Goal: Task Accomplishment & Management: Manage account settings

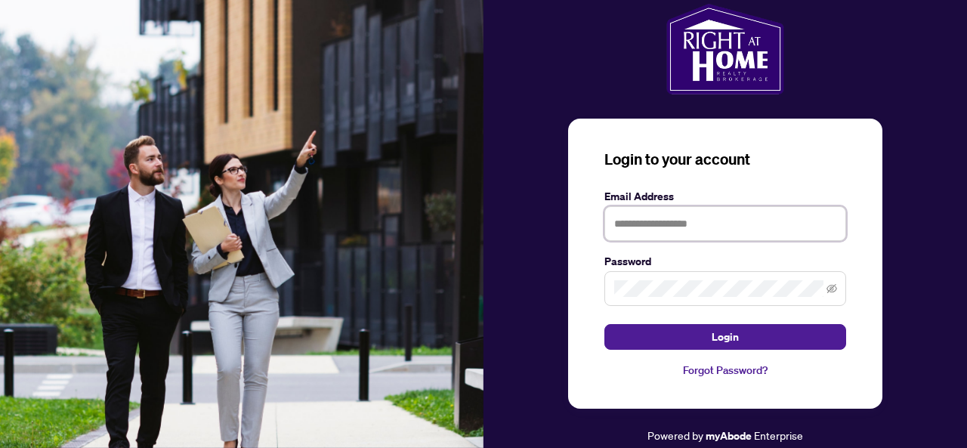
click at [674, 226] on input "text" at bounding box center [725, 223] width 242 height 35
type input "**********"
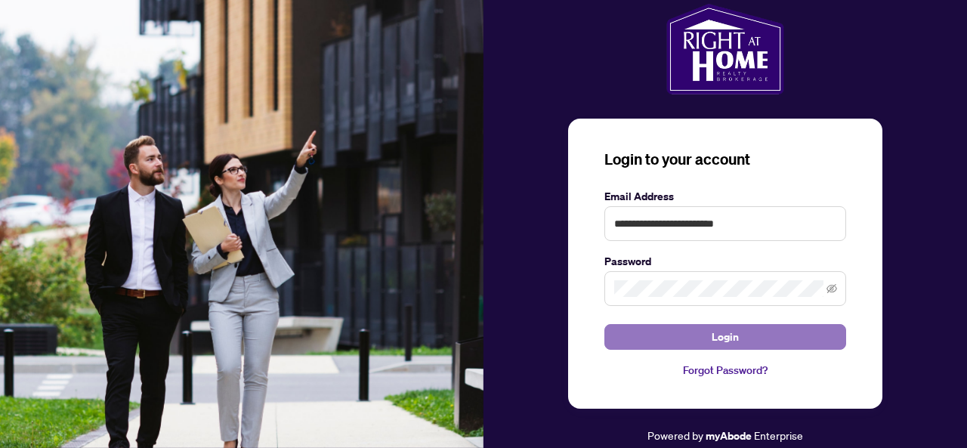
click at [707, 340] on button "Login" at bounding box center [725, 337] width 242 height 26
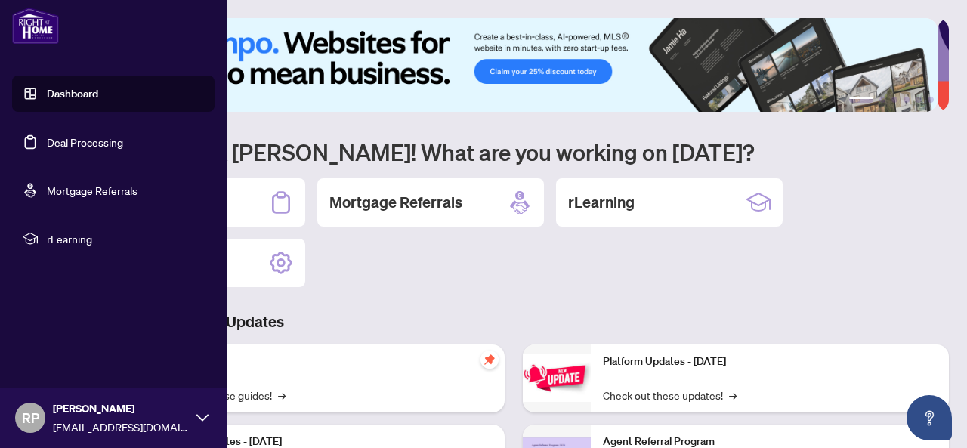
click at [59, 94] on link "Dashboard" at bounding box center [72, 94] width 51 height 14
click at [88, 143] on link "Deal Processing" at bounding box center [85, 142] width 76 height 14
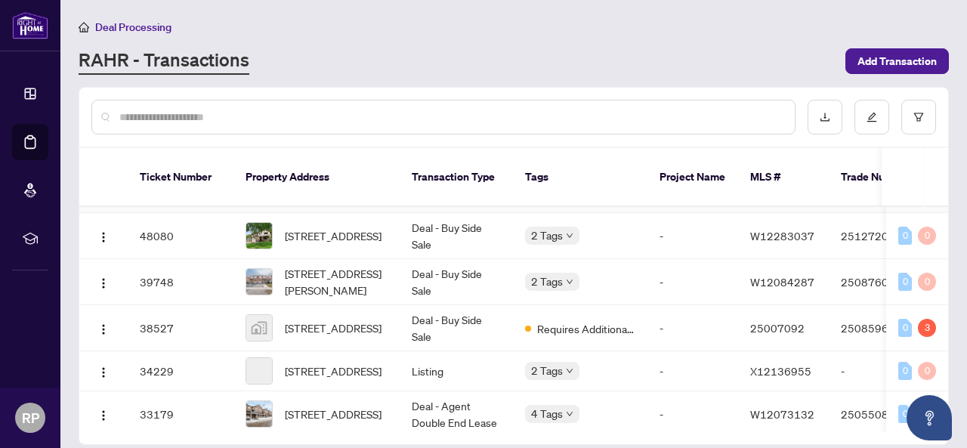
scroll to position [67, 0]
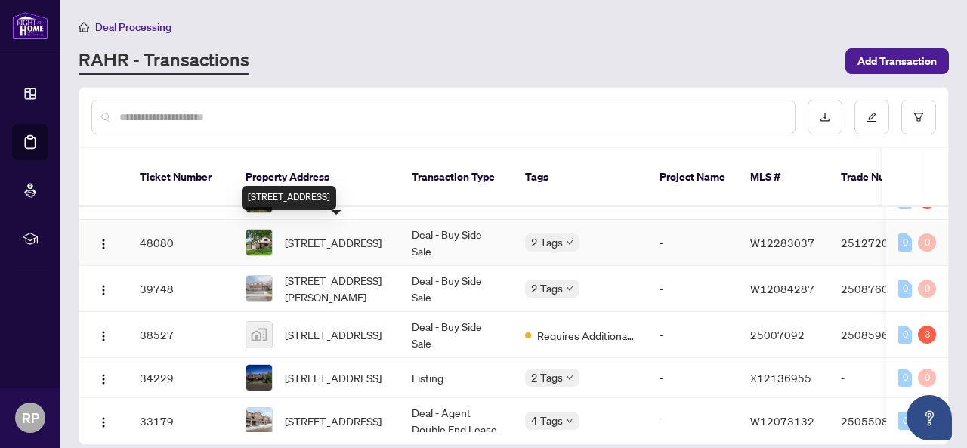
click at [352, 234] on span "[STREET_ADDRESS]" at bounding box center [333, 242] width 97 height 17
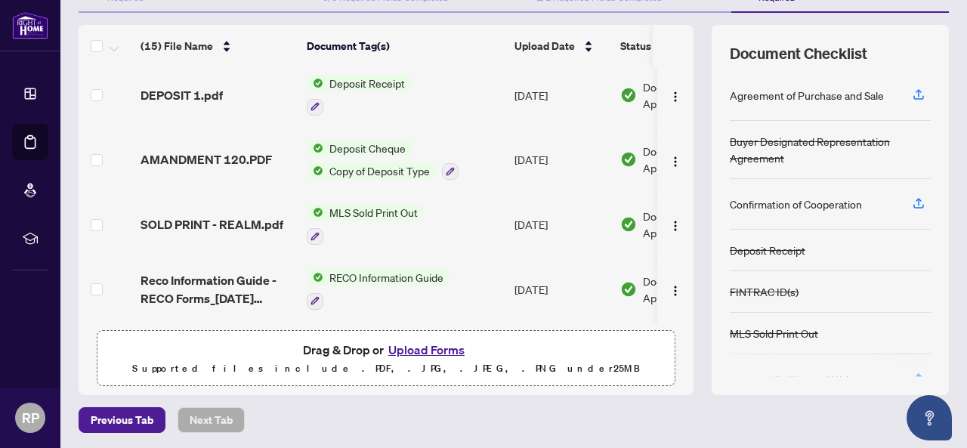
scroll to position [649, 0]
click at [669, 218] on img "button" at bounding box center [675, 224] width 12 height 12
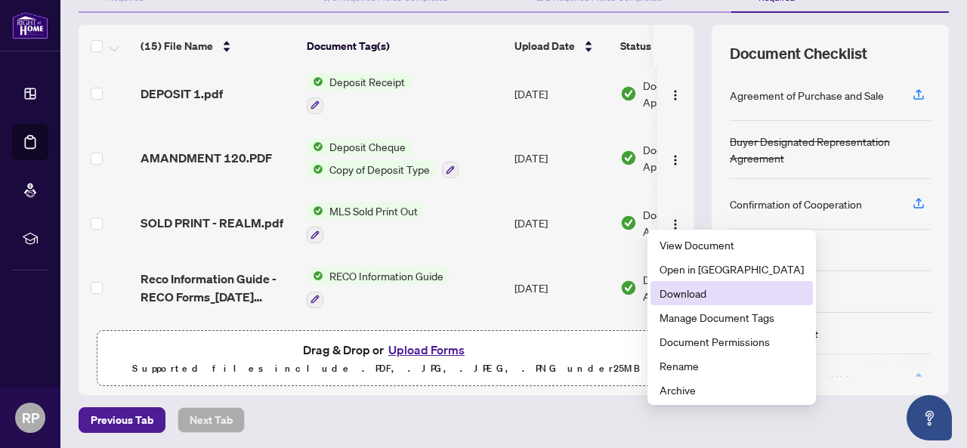
click at [669, 295] on span "Download" at bounding box center [731, 293] width 144 height 17
